Goal: Check status: Check status

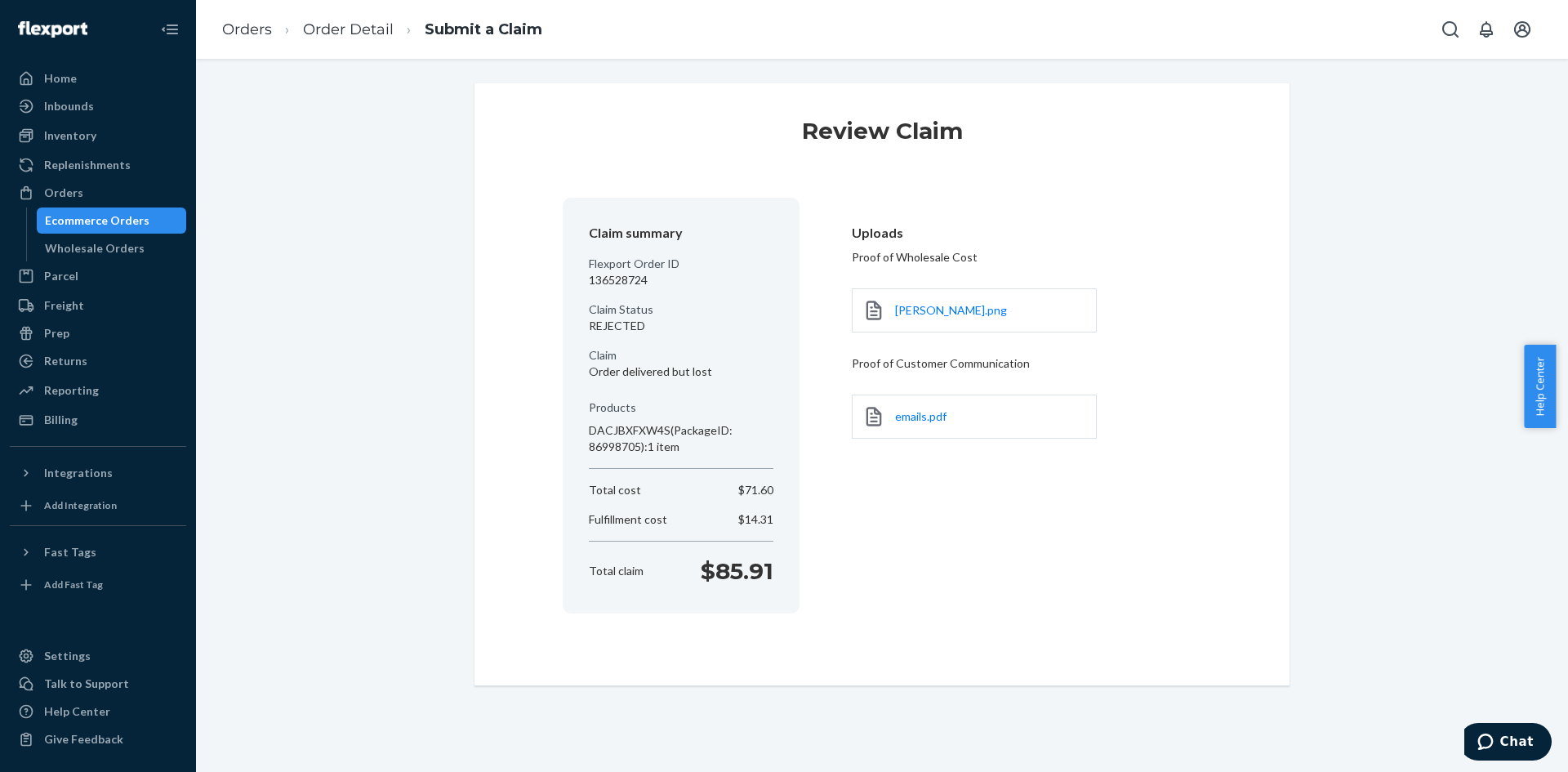
click at [139, 216] on div "Ecommerce Orders" at bounding box center [97, 220] width 105 height 16
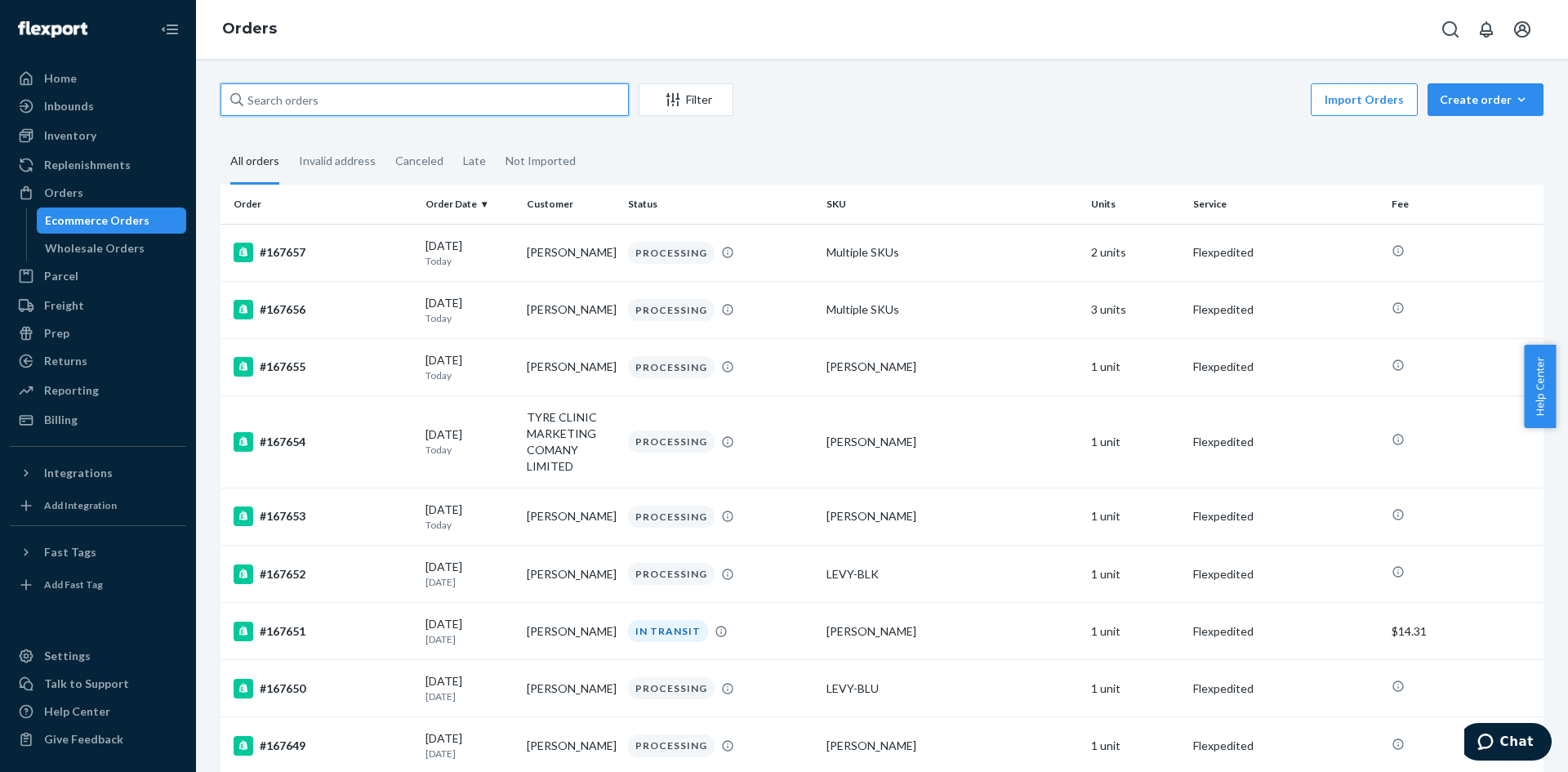
click at [491, 104] on input "text" at bounding box center [425, 99] width 408 height 32
paste input "136528724,"
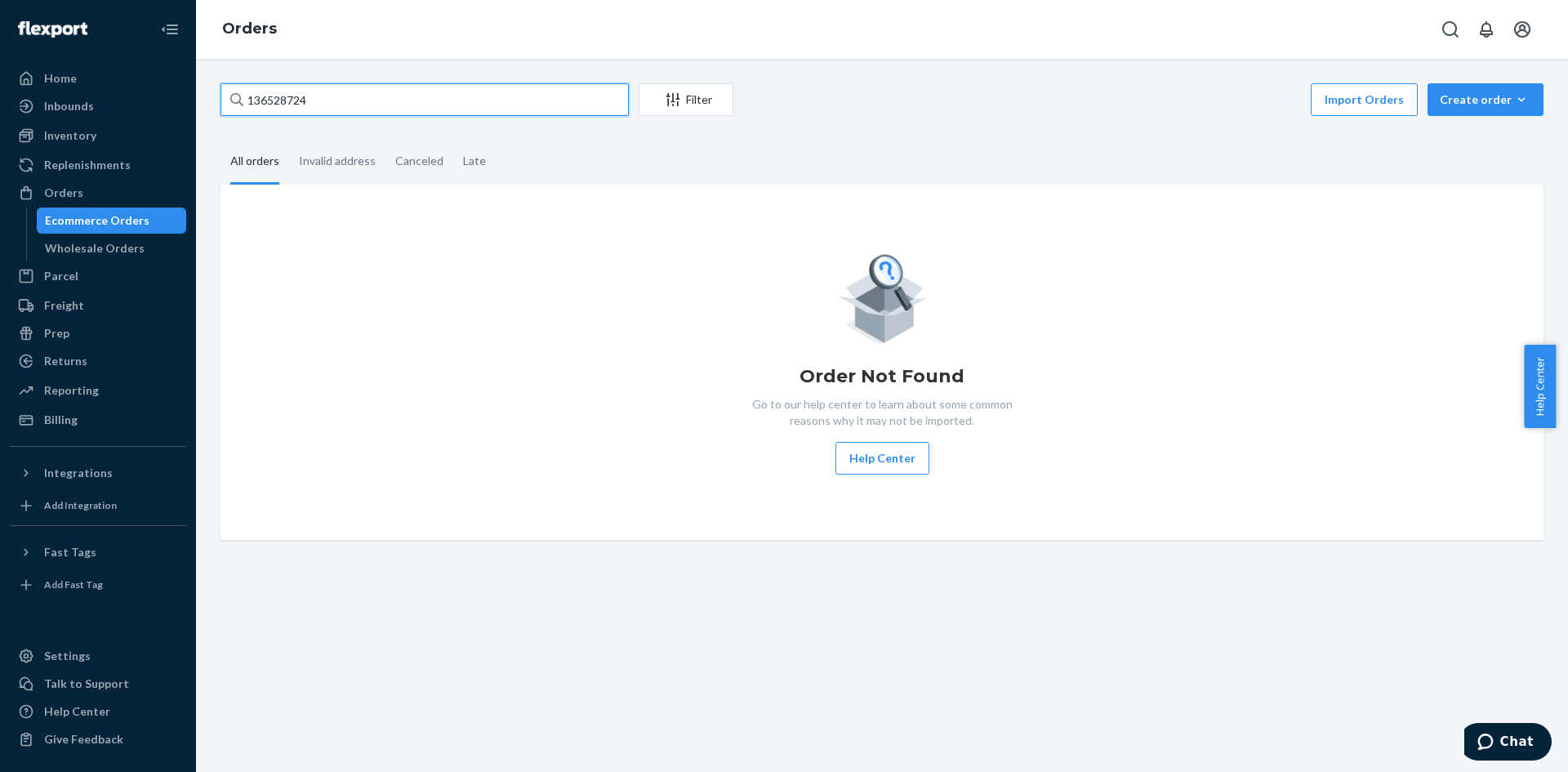
click at [325, 92] on input "136528724" at bounding box center [425, 99] width 408 height 32
click at [367, 104] on input "136528724" at bounding box center [425, 99] width 408 height 32
paste input ","
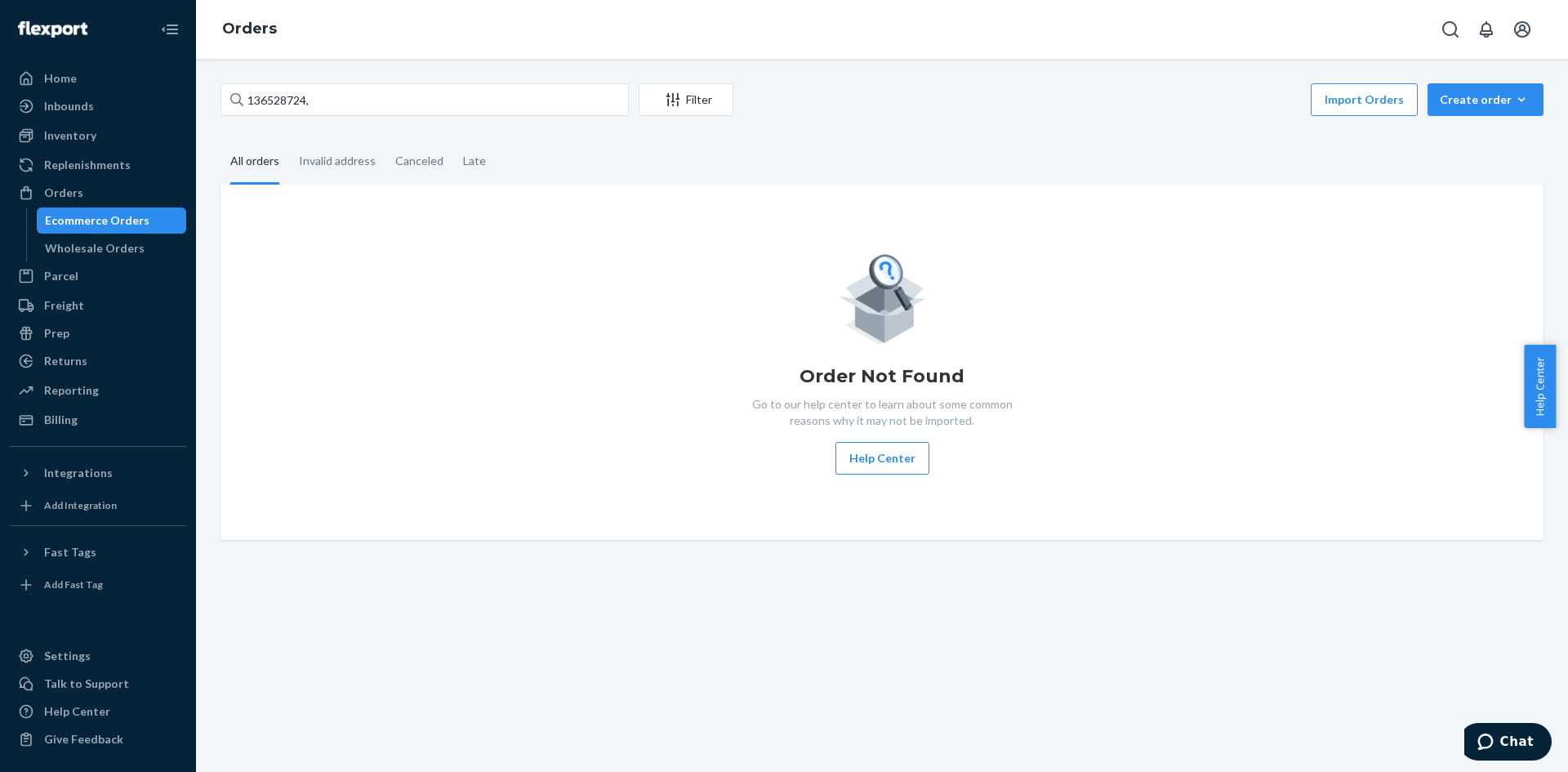
click at [396, 137] on div "136528724, Filter Import Orders Create order Ecommerce order Removal order All …" at bounding box center [882, 311] width 1347 height 456
click at [404, 98] on input "136528724," at bounding box center [425, 99] width 408 height 32
drag, startPoint x: 363, startPoint y: 55, endPoint x: 373, endPoint y: 107, distance: 53.0
click at [365, 60] on div "Orders 136528724, Filter Import Orders Create order Ecommerce order Removal ord…" at bounding box center [881, 386] width 1371 height 772
click at [373, 107] on input "136528724," at bounding box center [425, 99] width 408 height 32
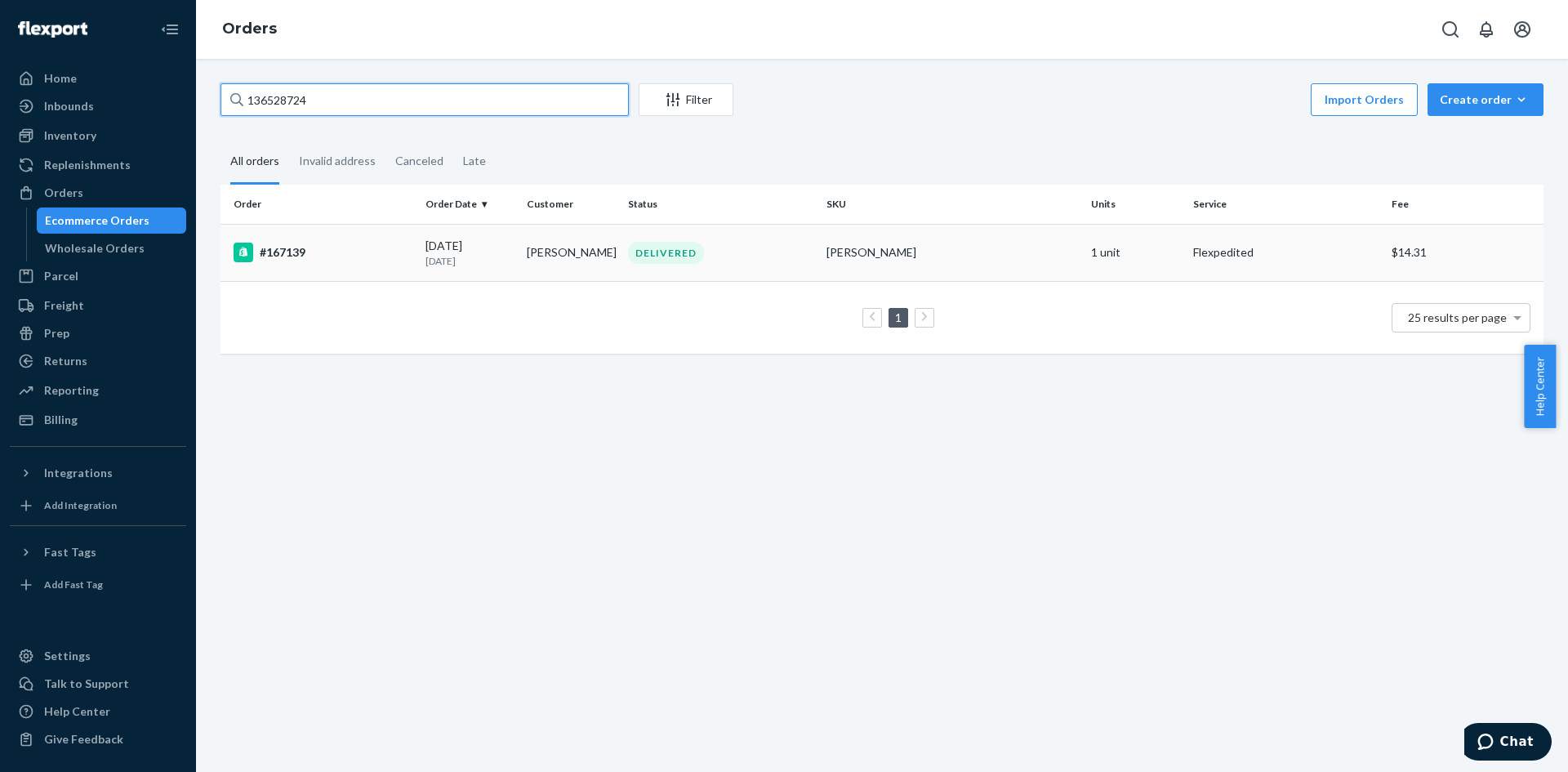
type input "136528724"
click at [335, 266] on td "#167139" at bounding box center [320, 252] width 198 height 57
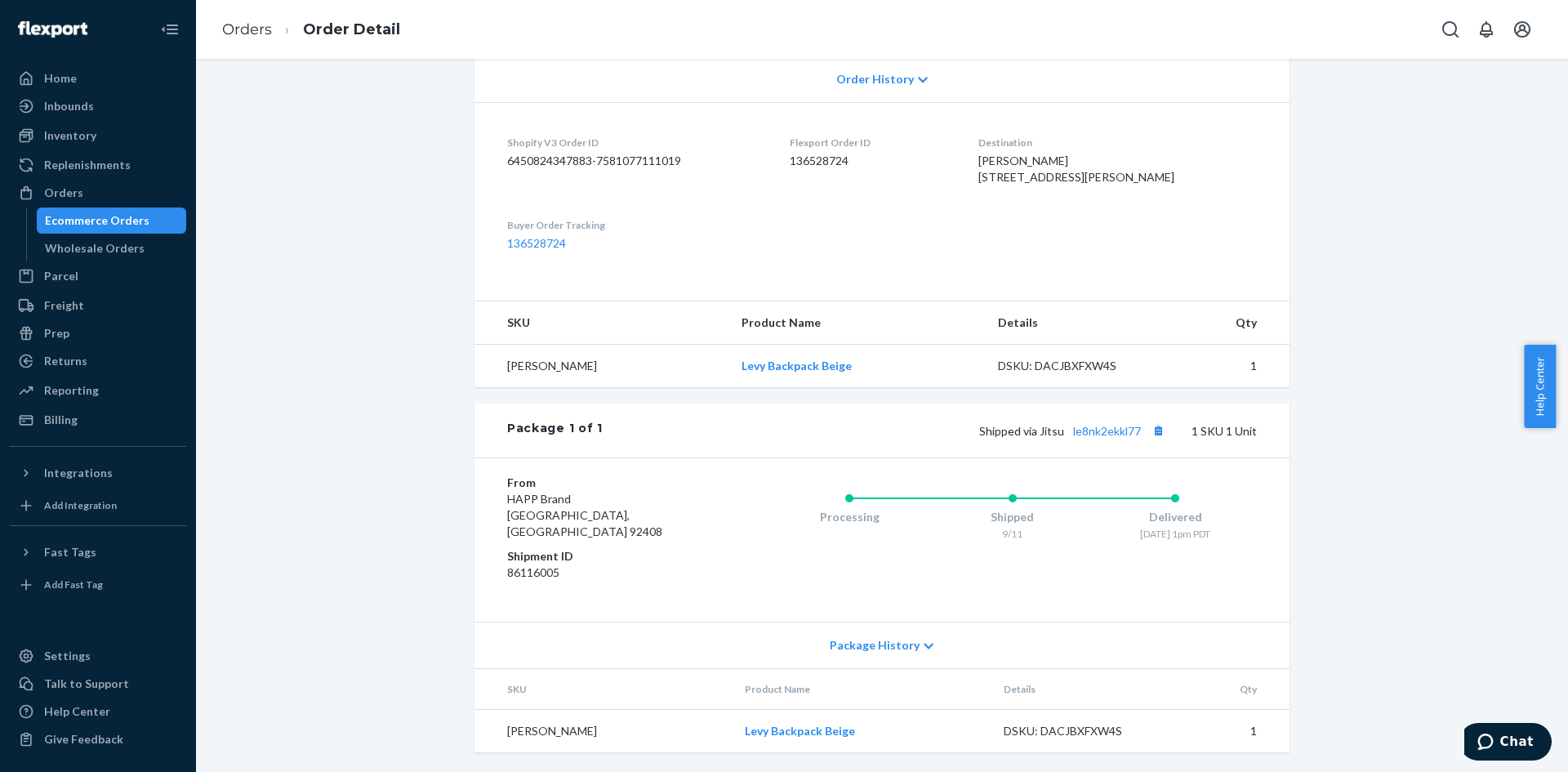
scroll to position [437, 0]
click at [1105, 437] on link "le8nk2ekkl77" at bounding box center [1106, 430] width 68 height 14
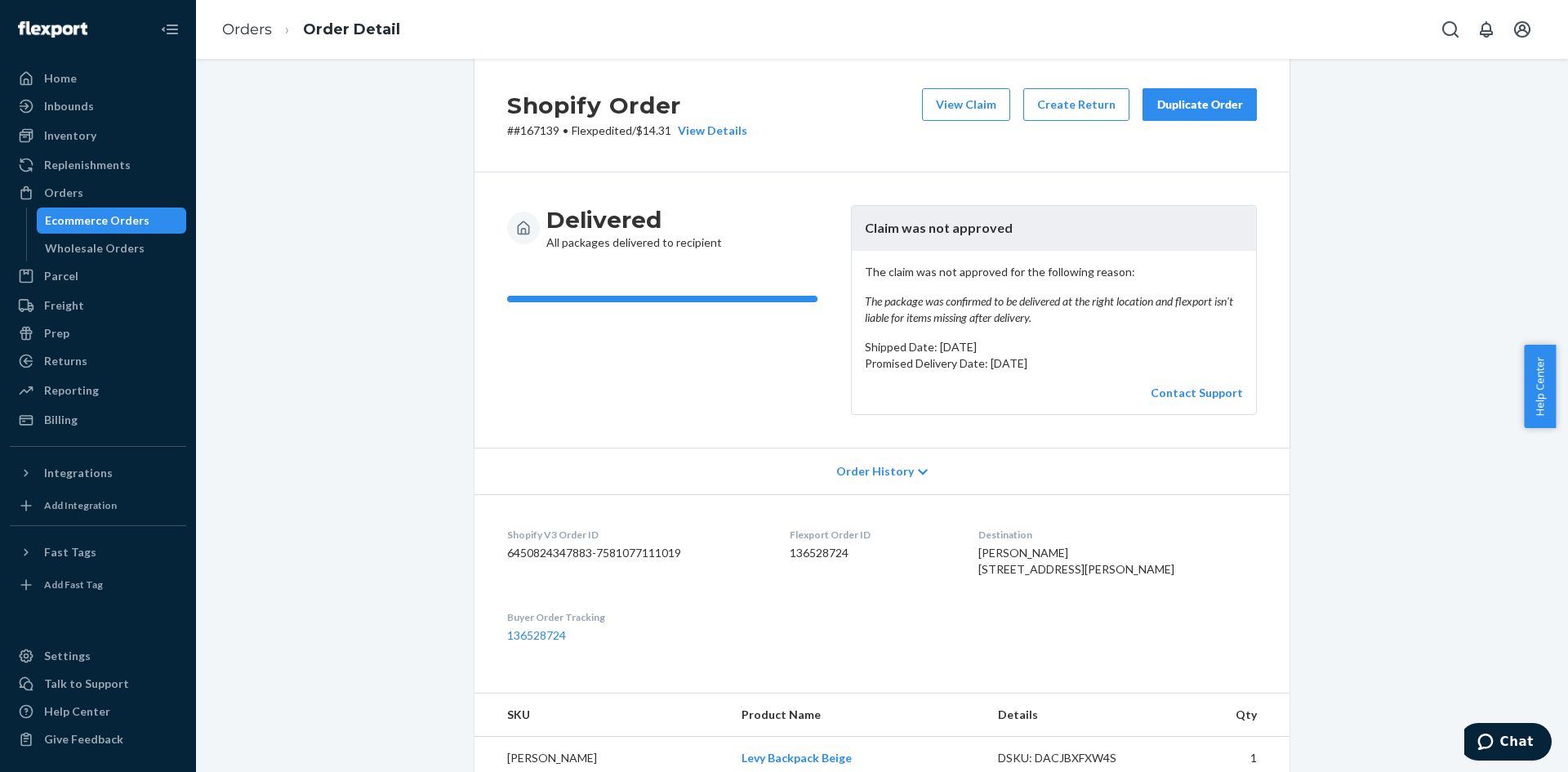
scroll to position [0, 0]
